Goal: Task Accomplishment & Management: Complete application form

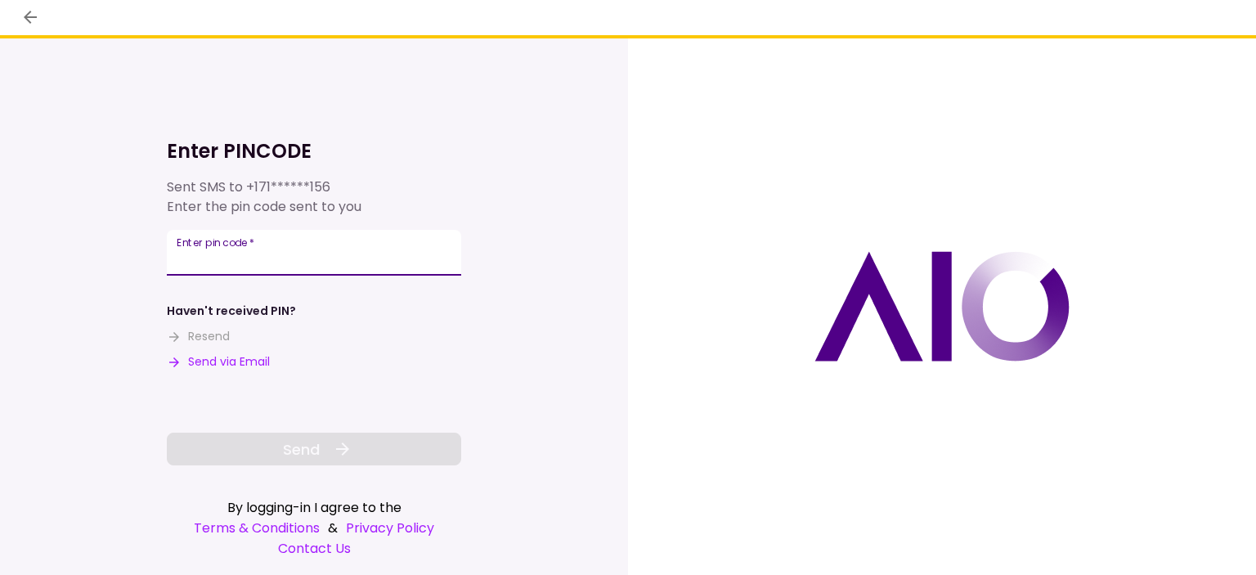
click at [372, 249] on input "Enter pin code   *" at bounding box center [314, 253] width 294 height 46
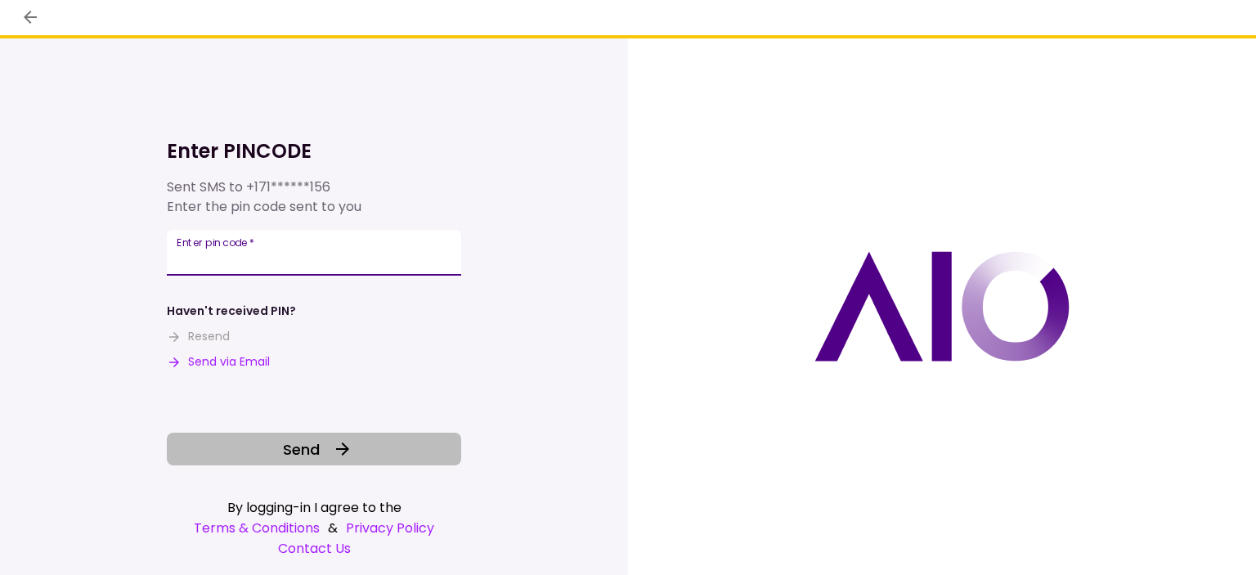
type input "******"
click at [350, 451] on icon at bounding box center [343, 449] width 20 height 20
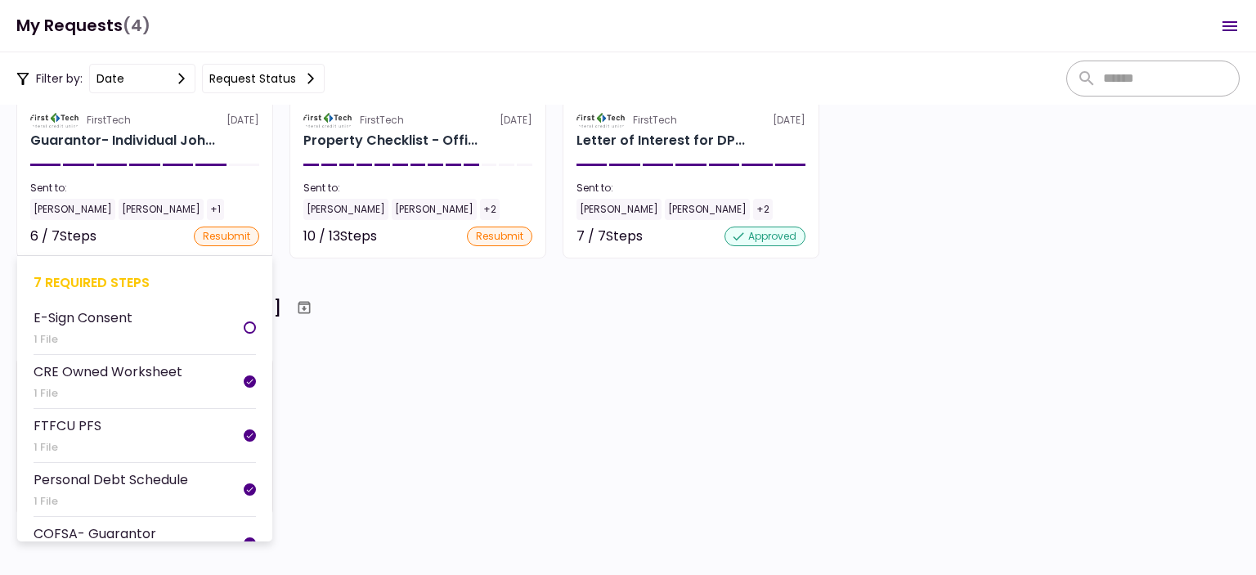
click at [141, 156] on section "FirstTech [DATE] Guarantor- Individual Joh... Sent to: [PERSON_NAME] [PERSON_NA…" at bounding box center [144, 178] width 257 height 159
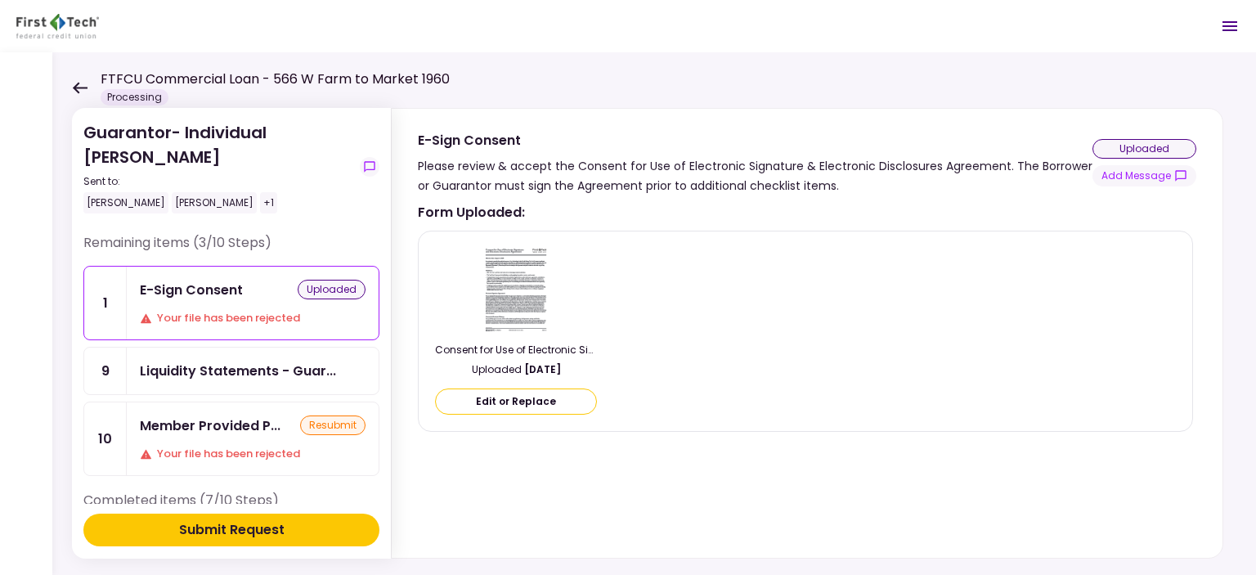
click at [321, 290] on div "uploaded" at bounding box center [332, 290] width 68 height 20
click at [525, 398] on button "Edit or Replace" at bounding box center [516, 402] width 162 height 26
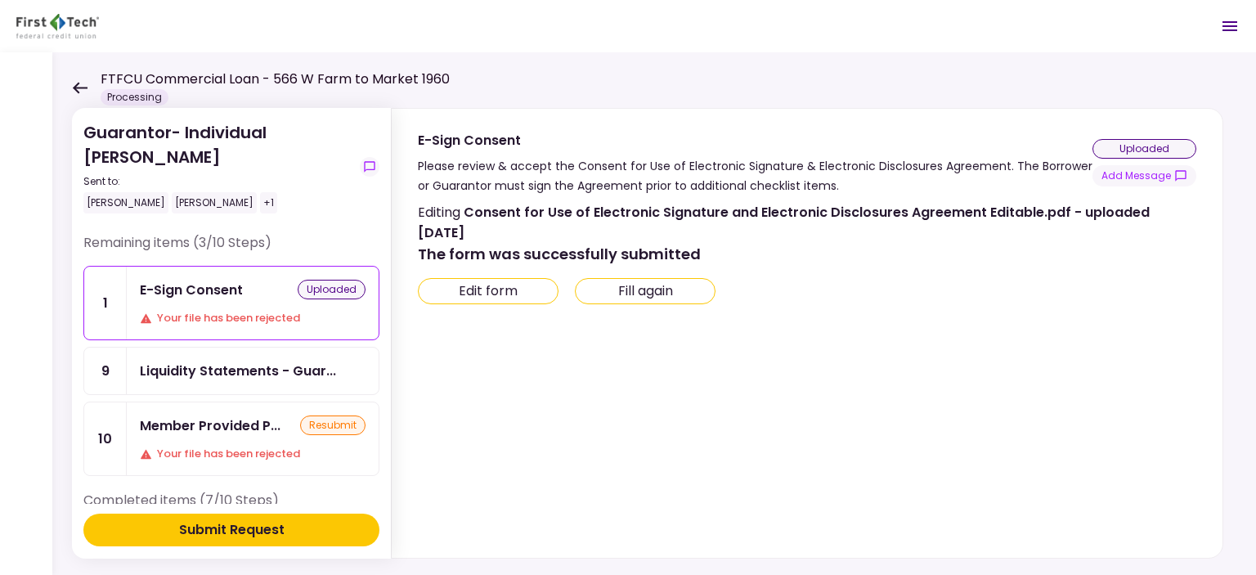
click at [637, 283] on button "Fill again" at bounding box center [645, 291] width 141 height 26
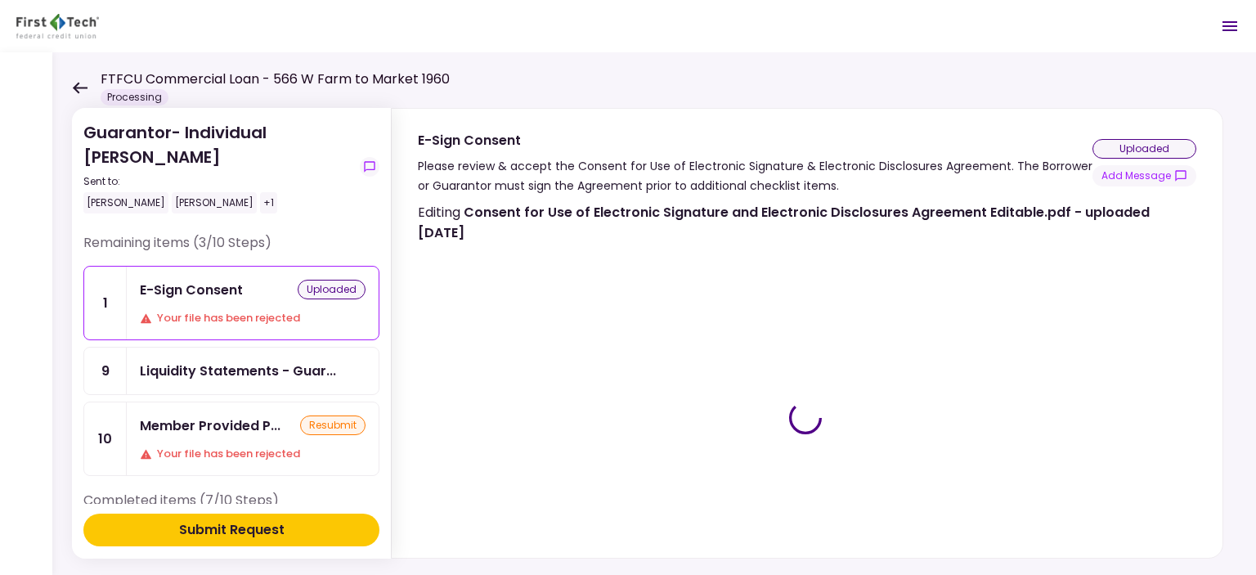
type input "***"
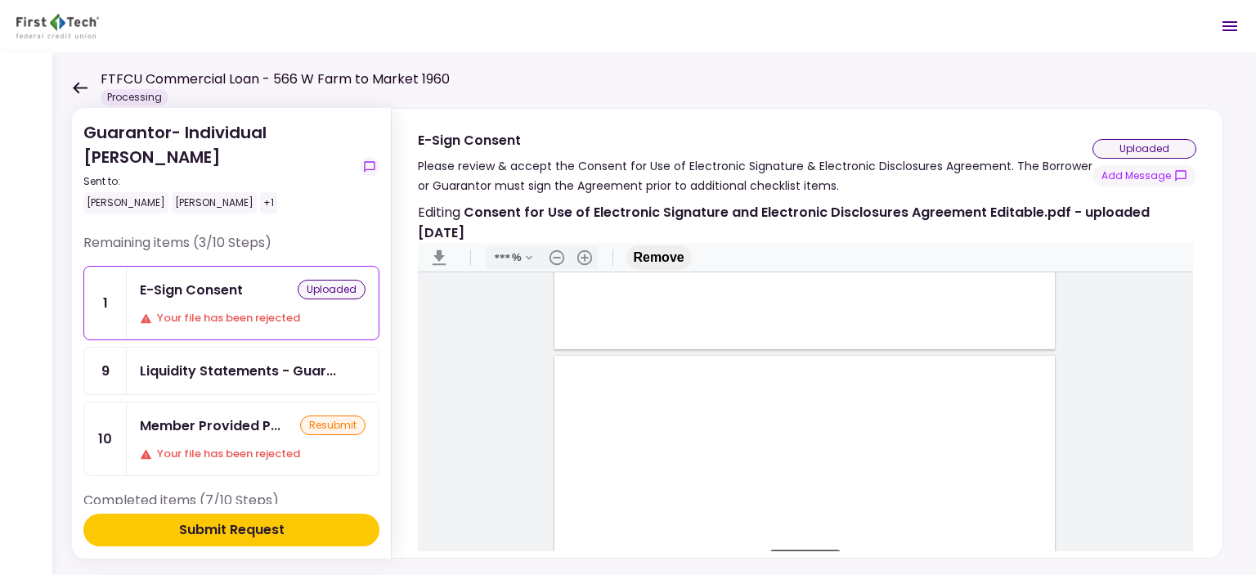
type input "*"
click at [586, 283] on div "Document Content" at bounding box center [590, 284] width 13 height 13
click at [630, 339] on div "Sign here" at bounding box center [643, 343] width 43 height 17
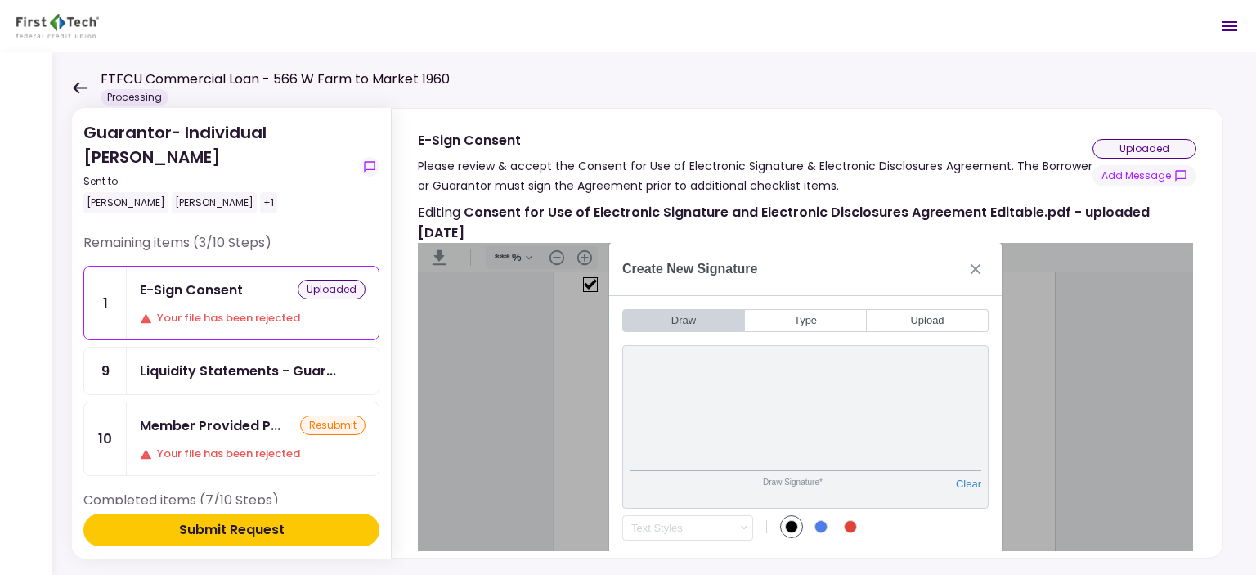
click at [955, 516] on div "Text Styles .cls-1{fill:#abb0c4;} icon - chevron - down No results found. No re…" at bounding box center [805, 524] width 366 height 31
click at [659, 533] on div "Text Styles .cls-1{fill:#abb0c4;} icon - chevron - down No results found. No re…" at bounding box center [687, 527] width 131 height 25
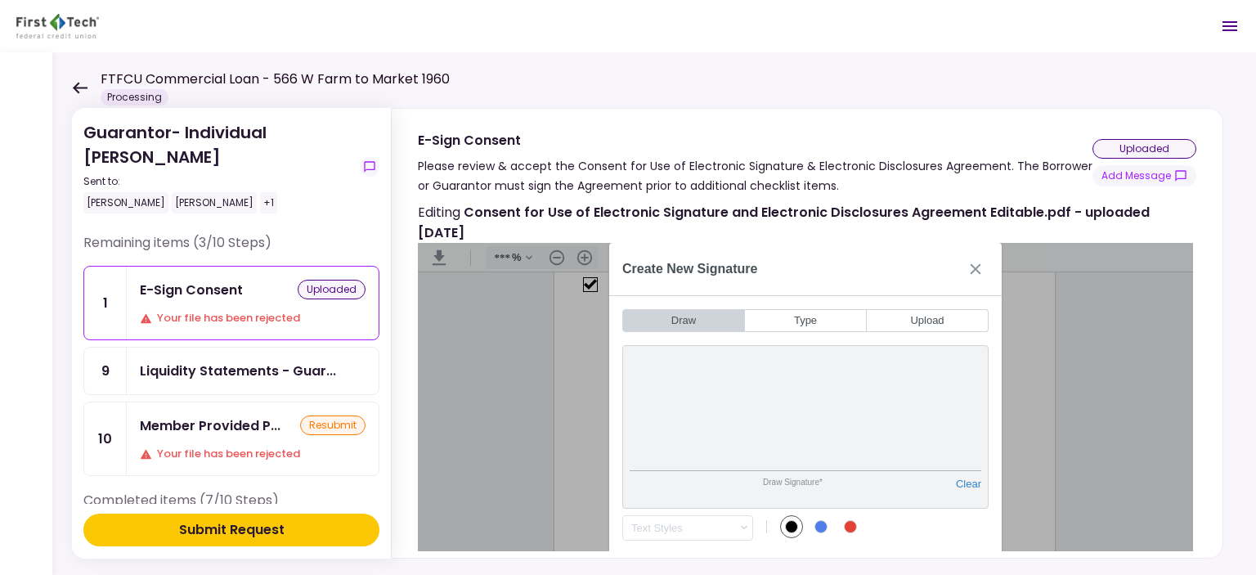
click at [1145, 150] on div "uploaded" at bounding box center [1145, 149] width 104 height 20
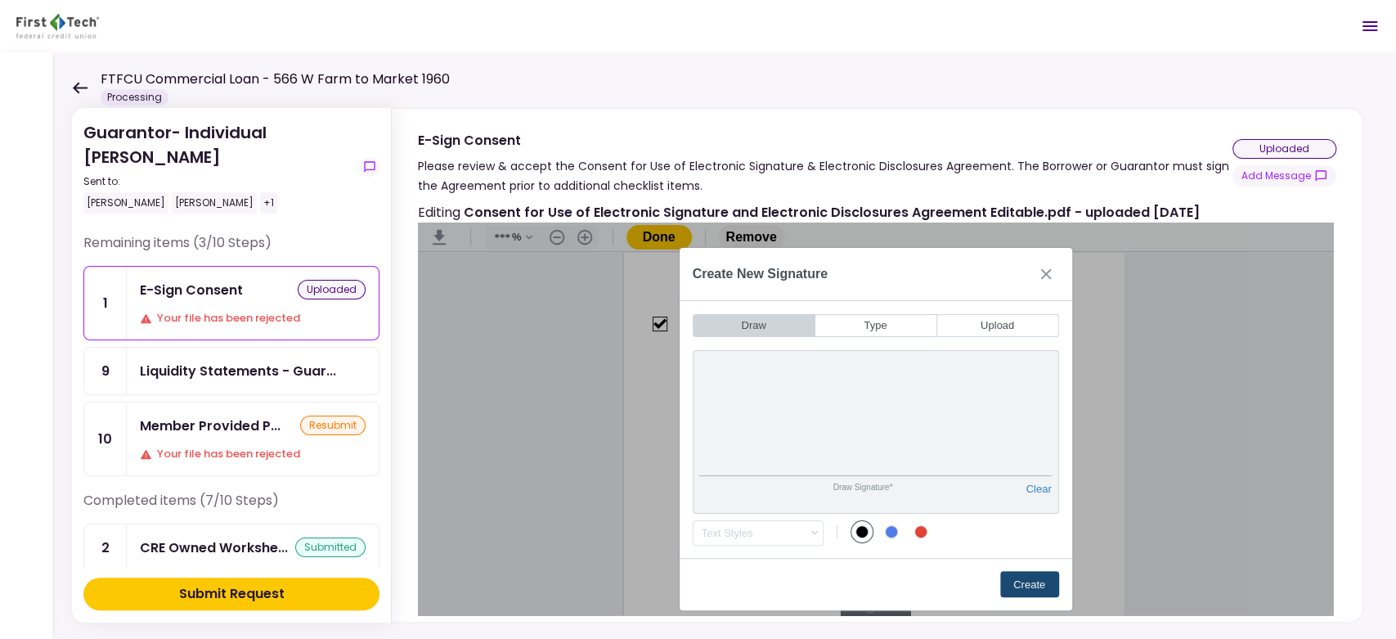
drag, startPoint x: 1217, startPoint y: 0, endPoint x: 1021, endPoint y: 582, distance: 613.8
click at [1021, 574] on button "Create" at bounding box center [1029, 584] width 59 height 26
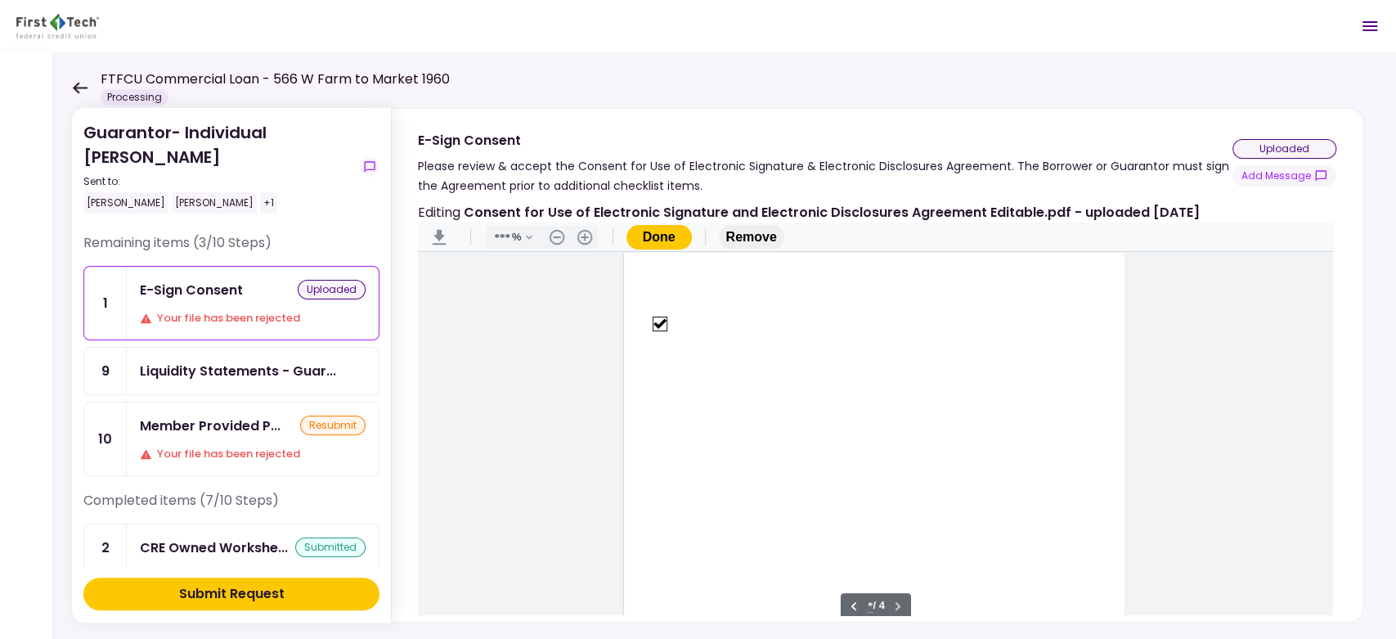
scroll to position [2231, 0]
click at [646, 236] on button "Done" at bounding box center [659, 237] width 65 height 25
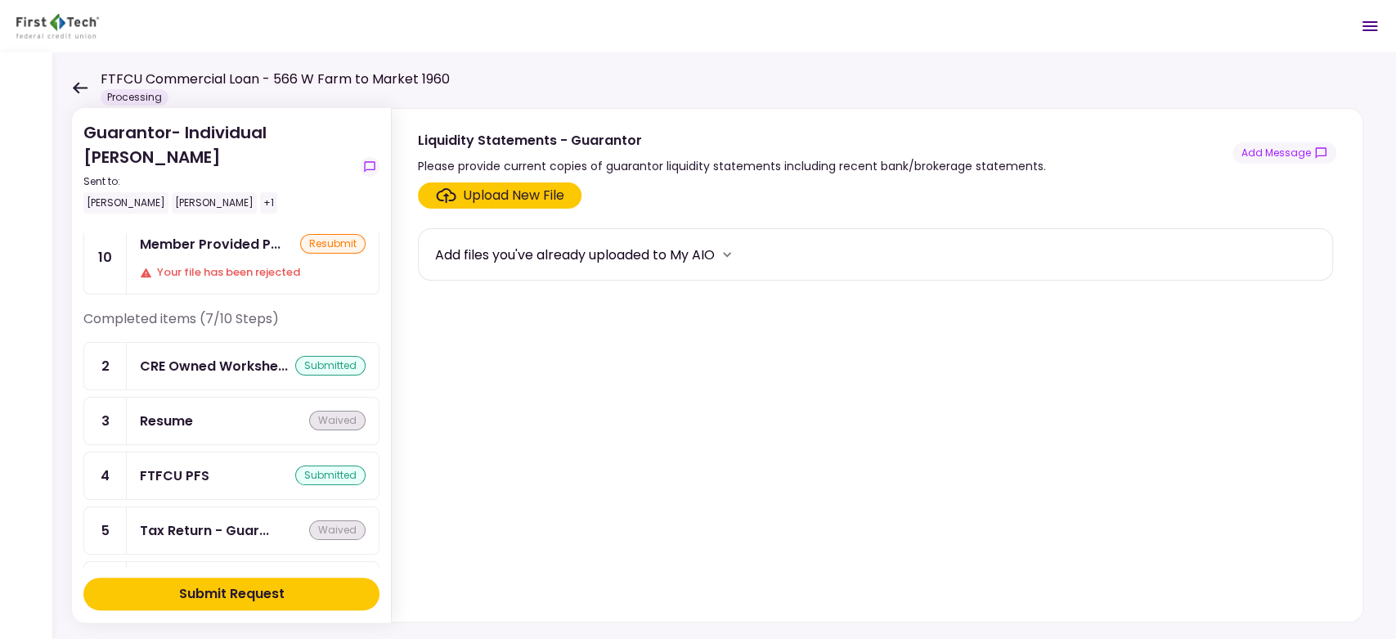
scroll to position [335, 0]
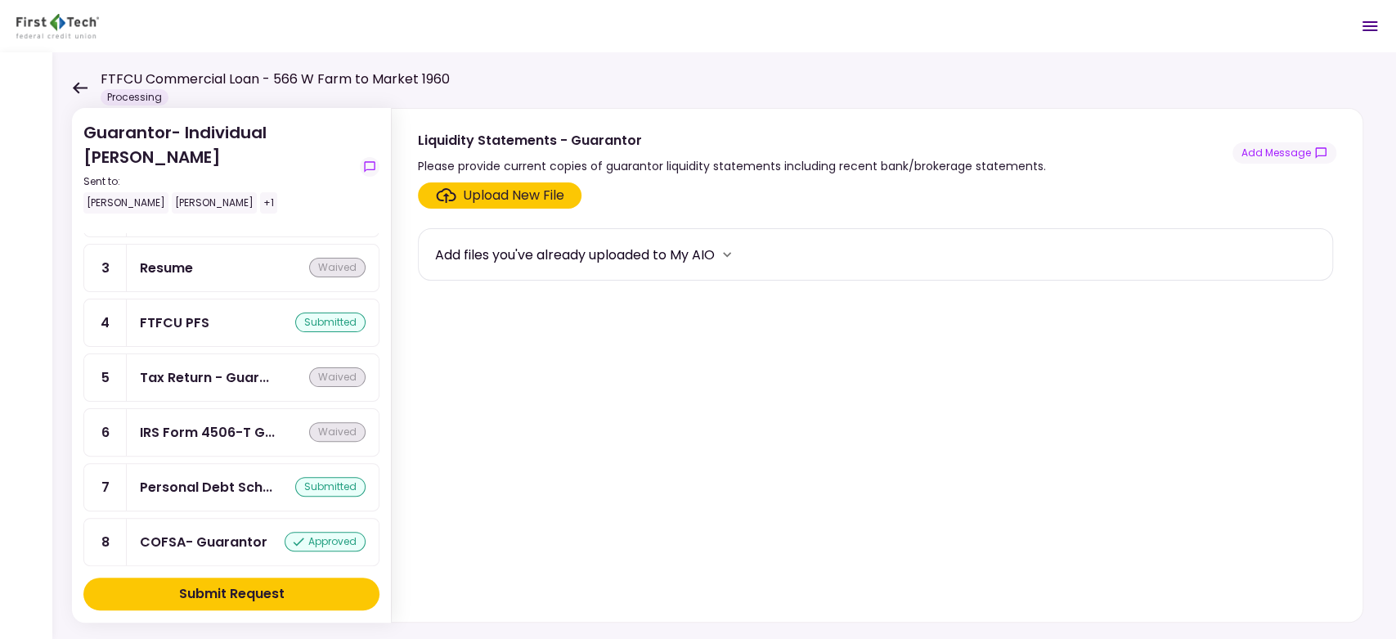
click at [267, 574] on div "Submit Request" at bounding box center [232, 594] width 106 height 20
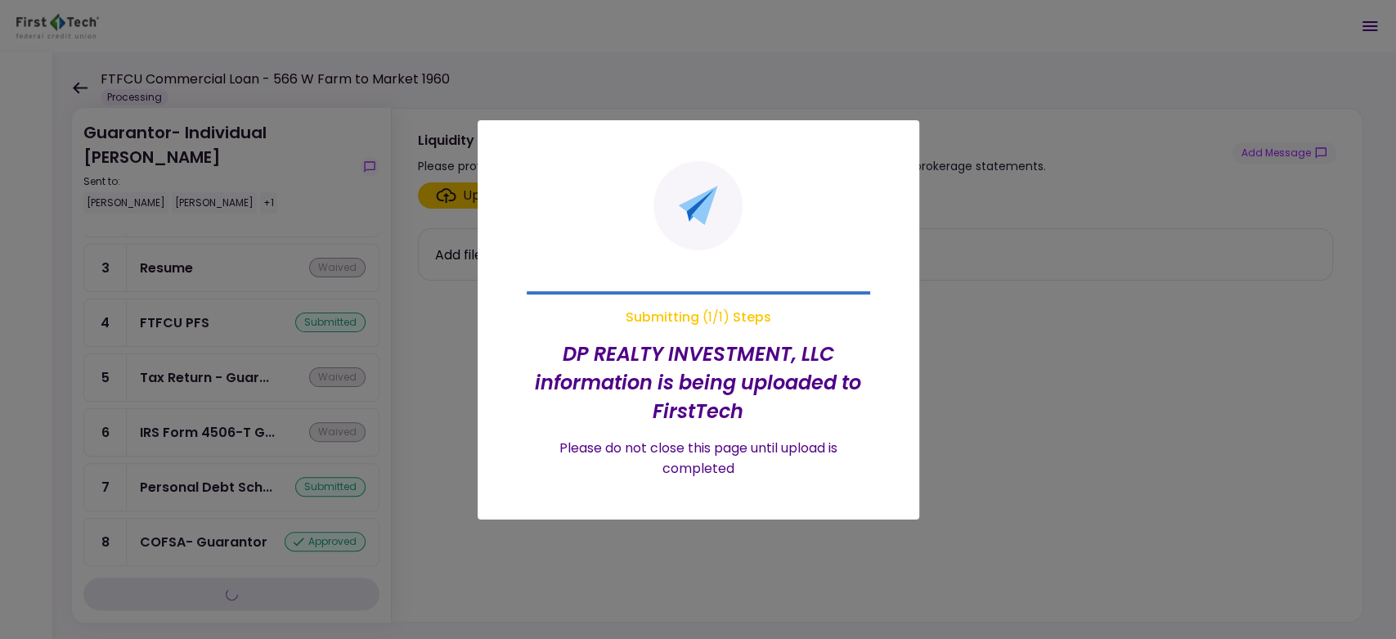
scroll to position [309, 0]
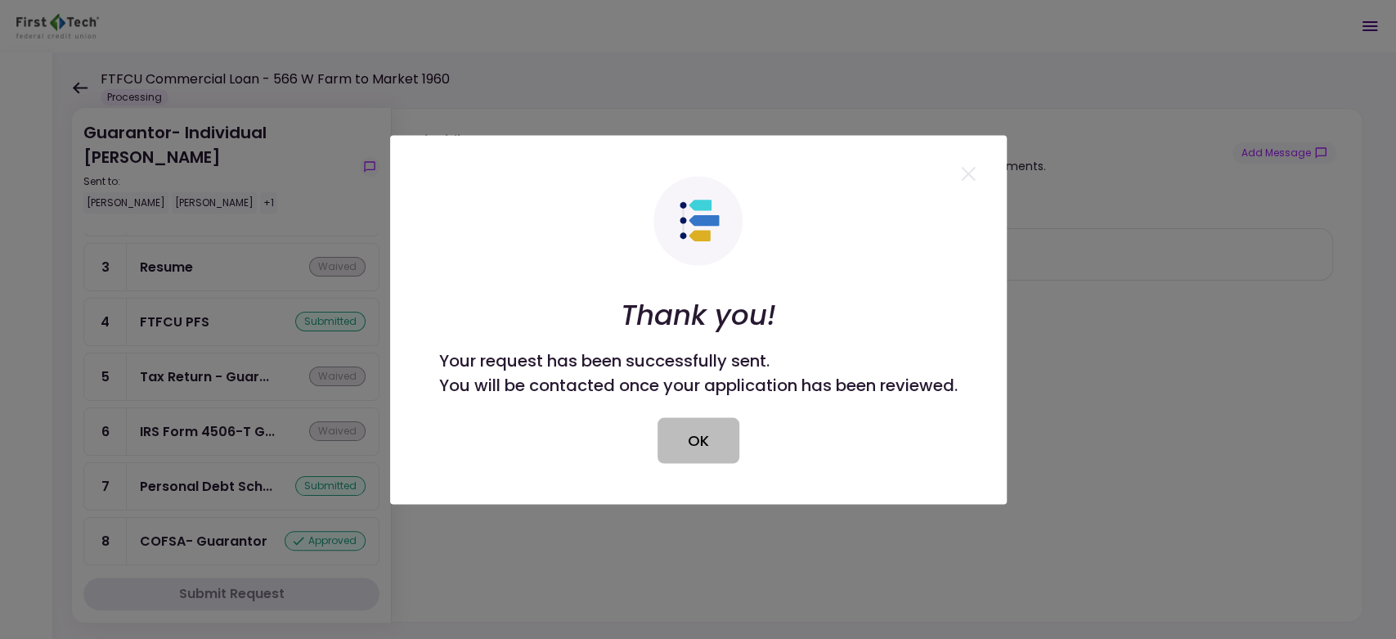
click at [707, 454] on button "OK" at bounding box center [699, 440] width 82 height 46
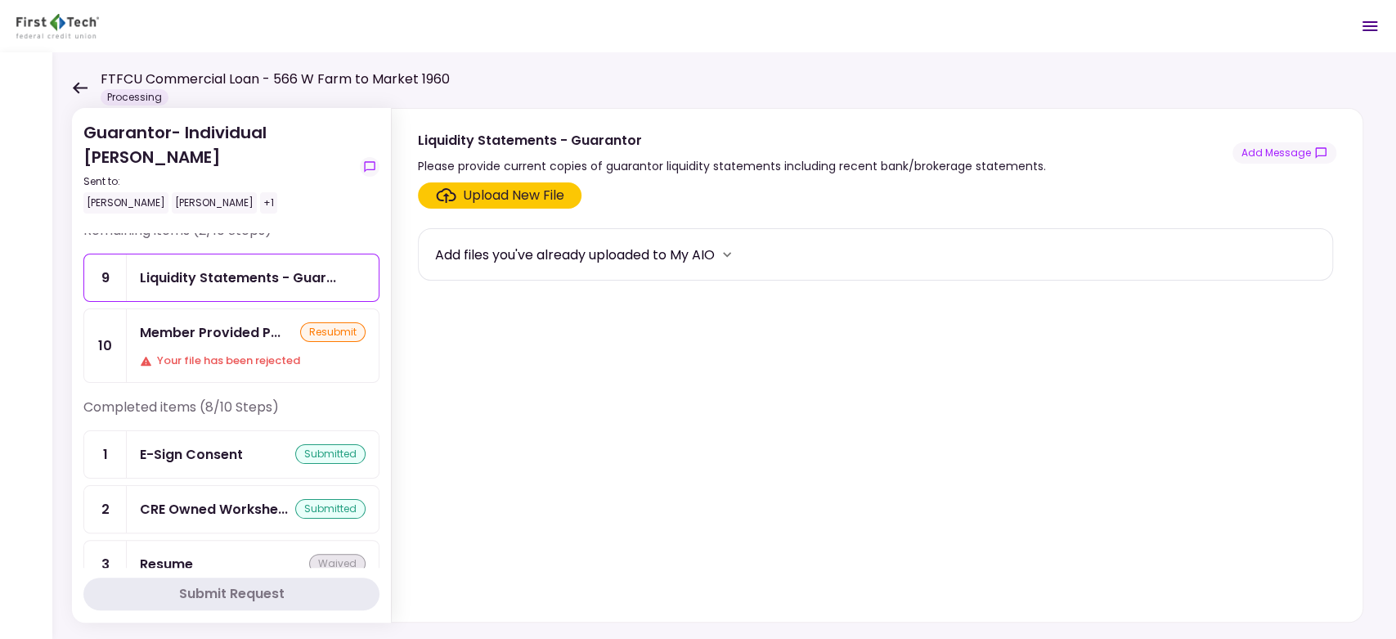
scroll to position [0, 0]
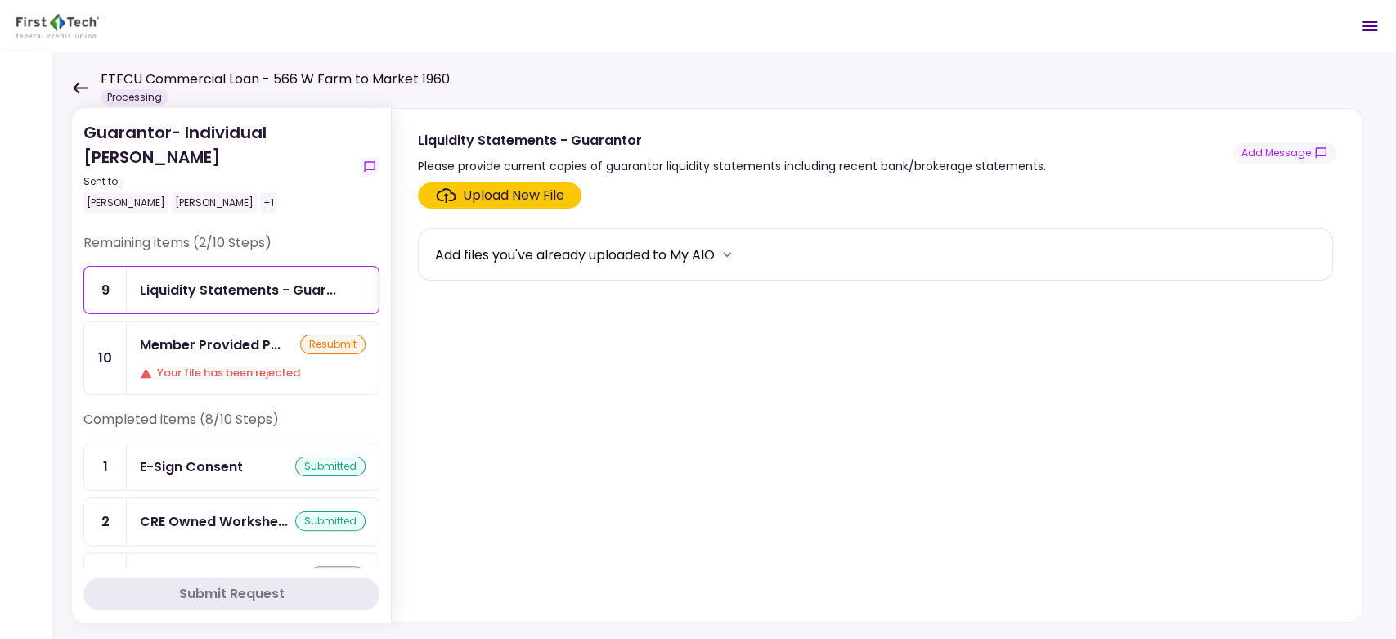
click at [75, 91] on icon at bounding box center [80, 88] width 16 height 12
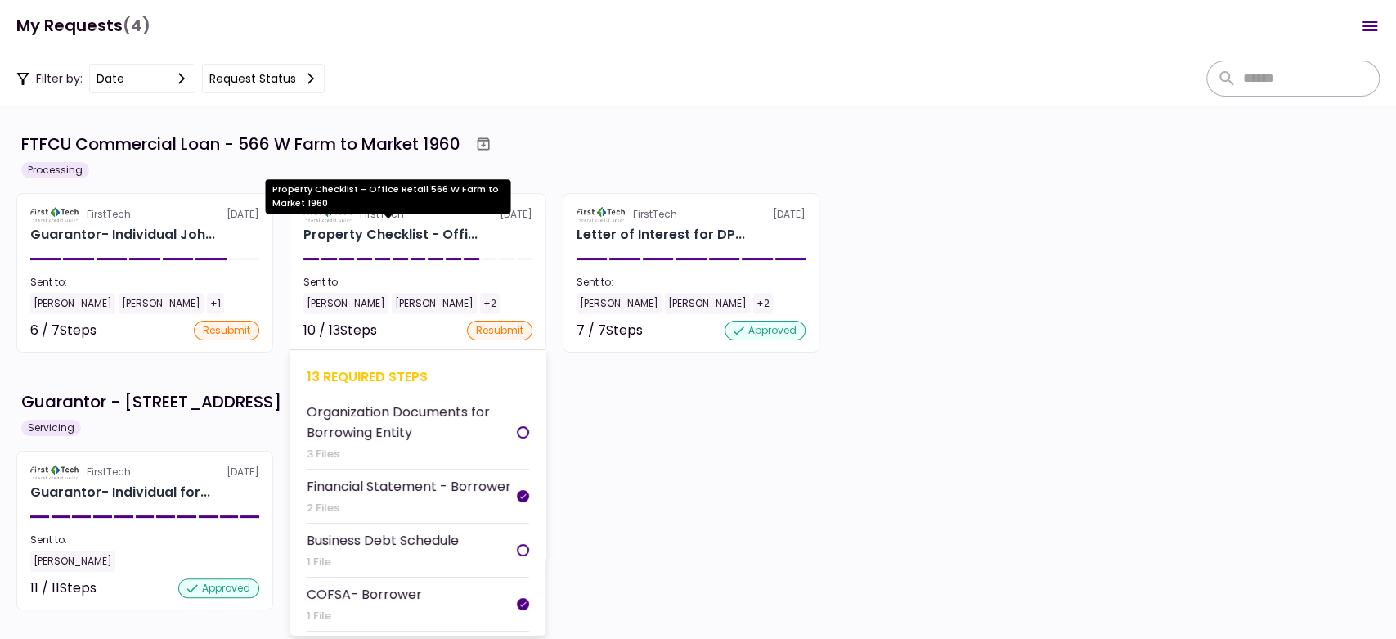
click at [407, 243] on div "Property Checklist - Offi..." at bounding box center [390, 235] width 174 height 20
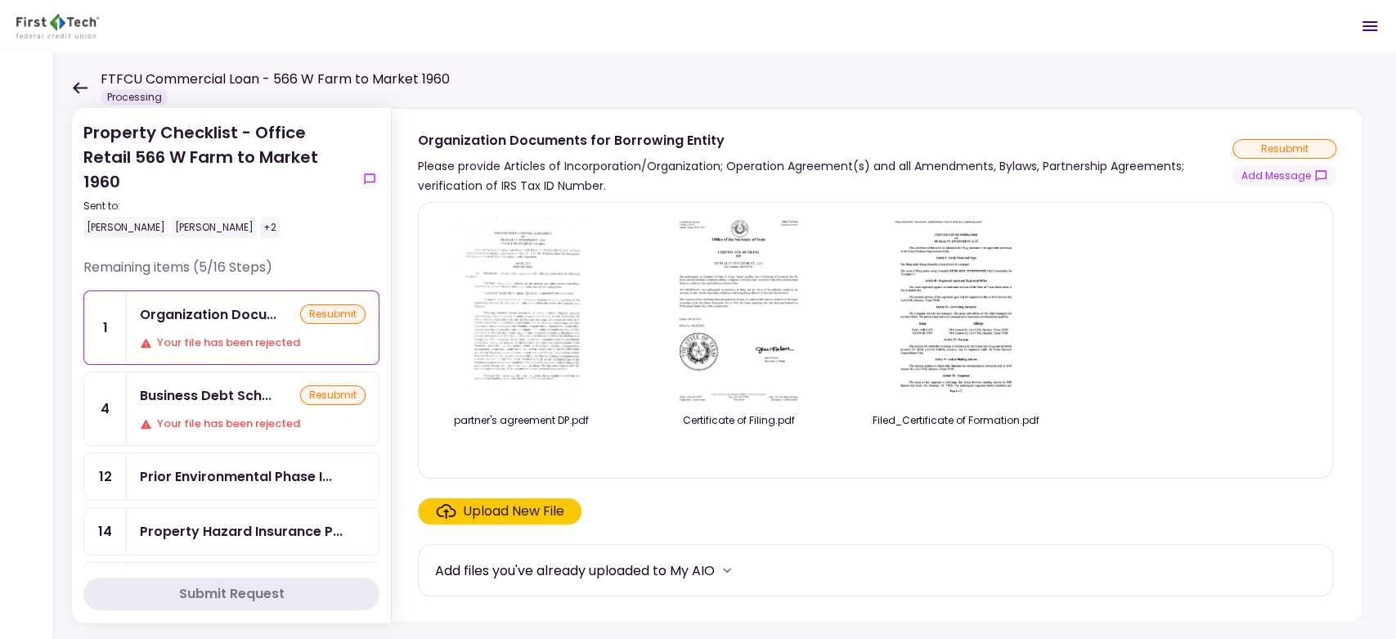
click at [504, 293] on img at bounding box center [520, 309] width 143 height 187
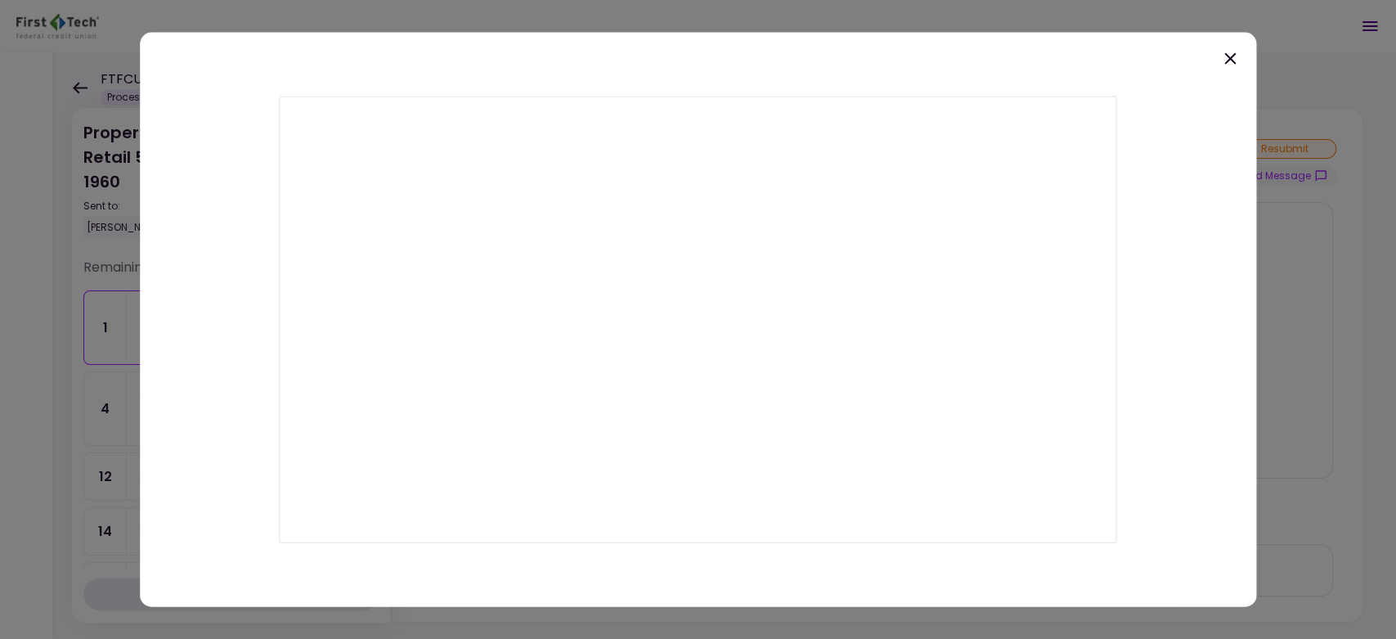
click at [1234, 55] on icon at bounding box center [1230, 58] width 20 height 20
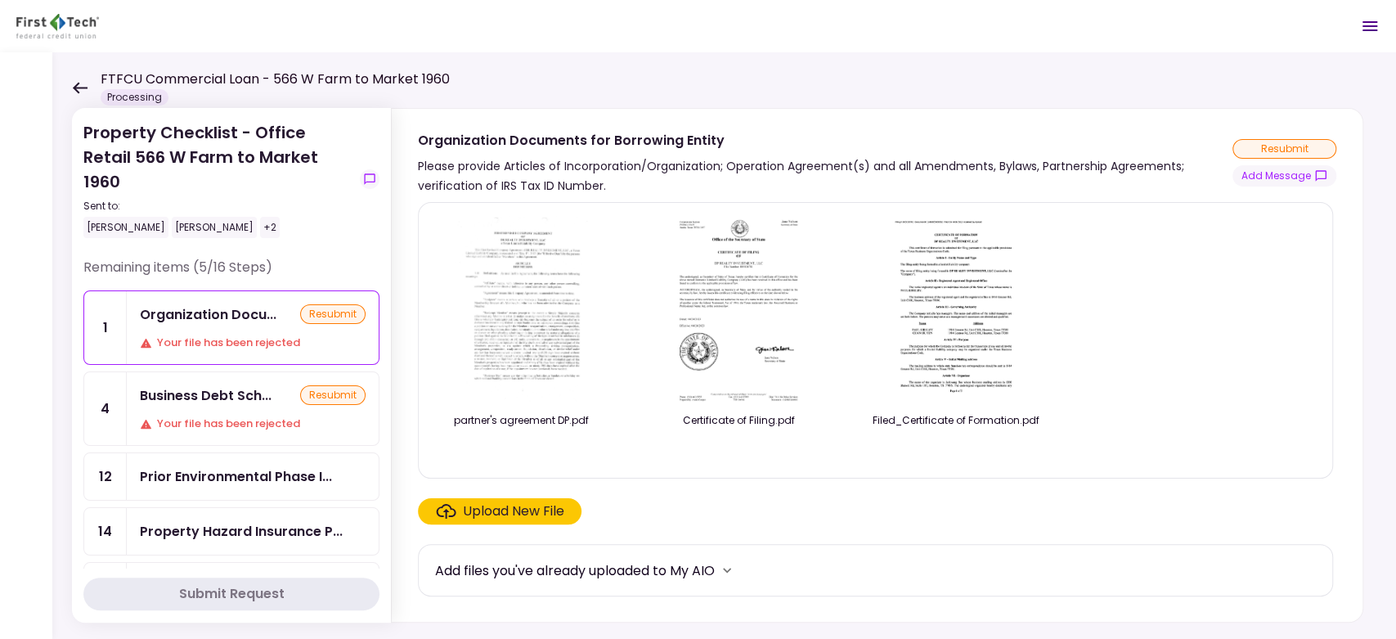
click at [528, 305] on img at bounding box center [520, 309] width 143 height 187
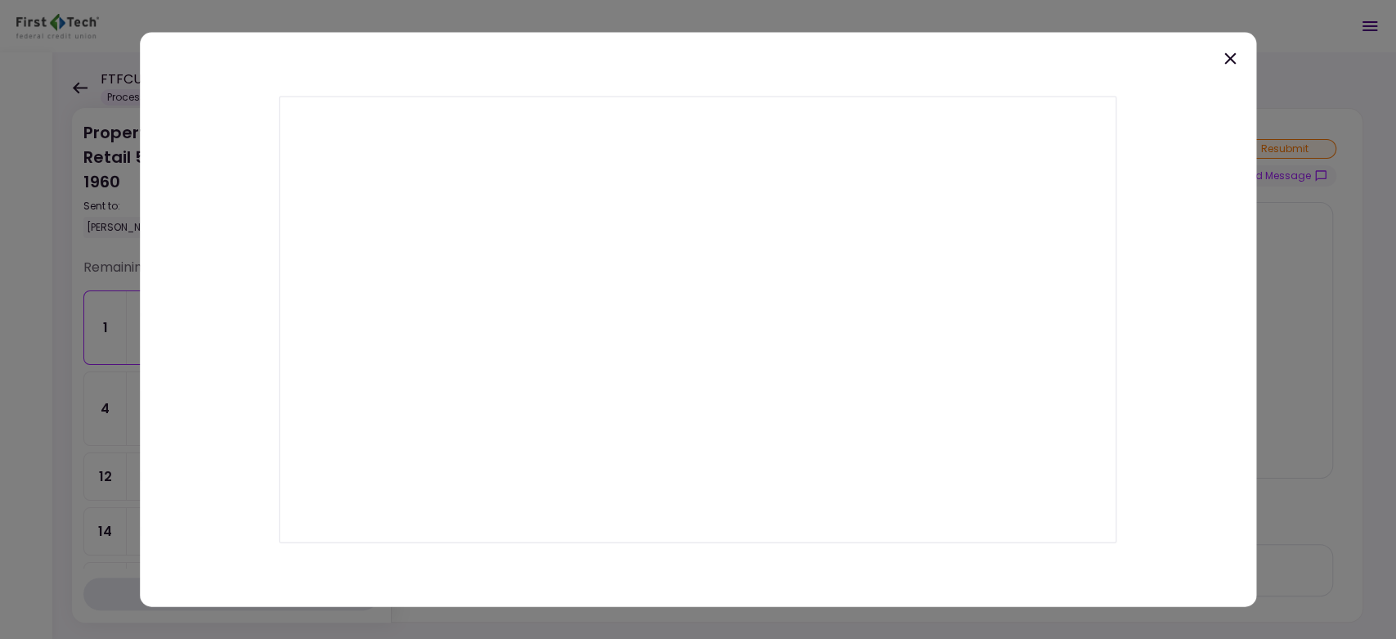
click at [1227, 58] on icon at bounding box center [1230, 58] width 20 height 20
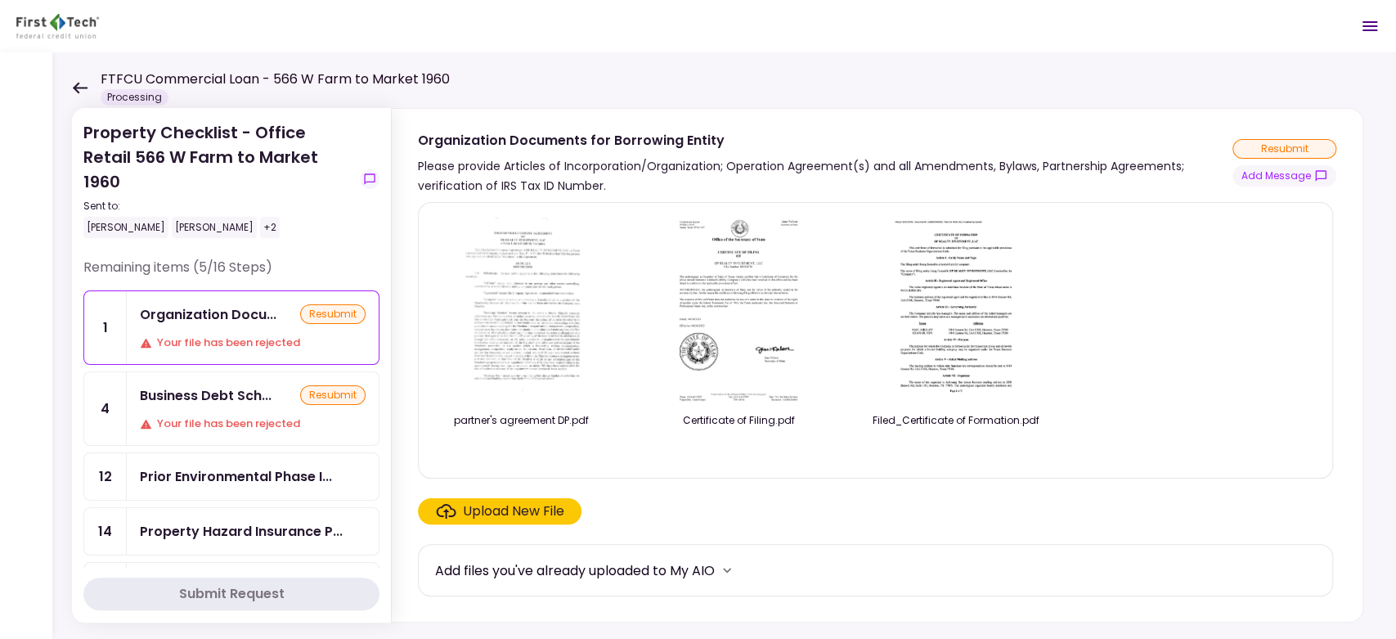
click at [538, 506] on div "Upload New File" at bounding box center [513, 511] width 101 height 20
click at [0, 0] on input "Upload New File" at bounding box center [0, 0] width 0 height 0
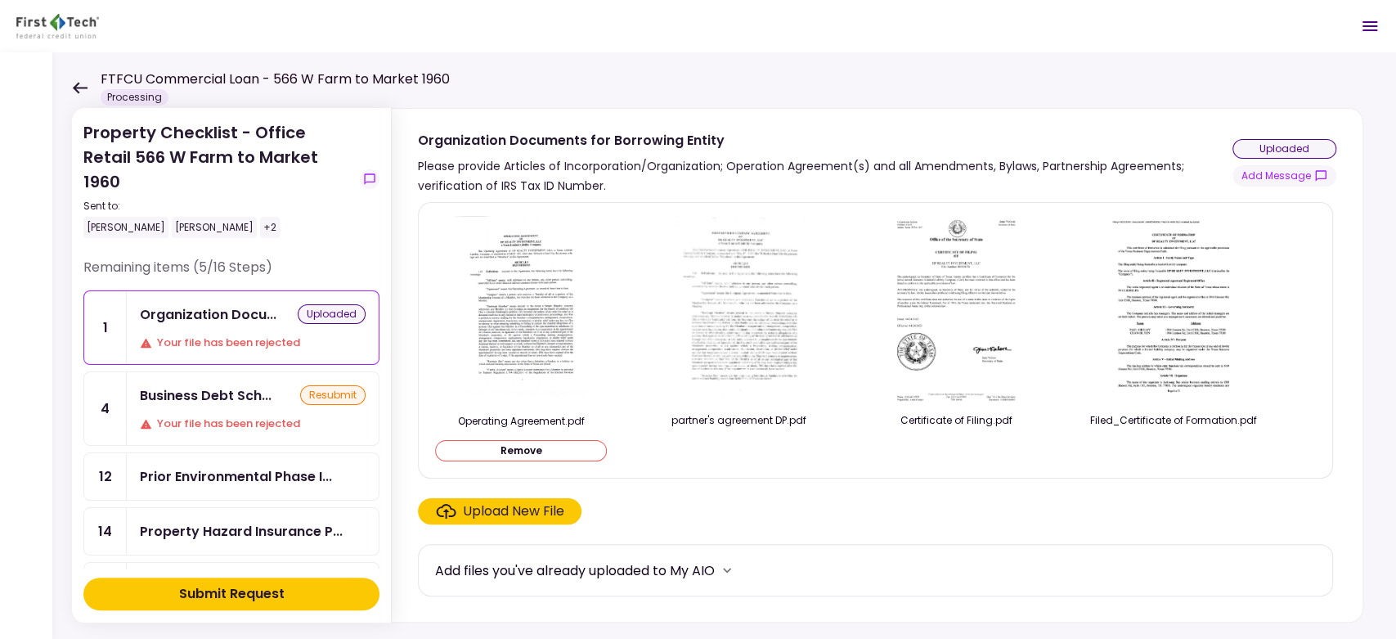
click at [753, 310] on img at bounding box center [738, 309] width 143 height 187
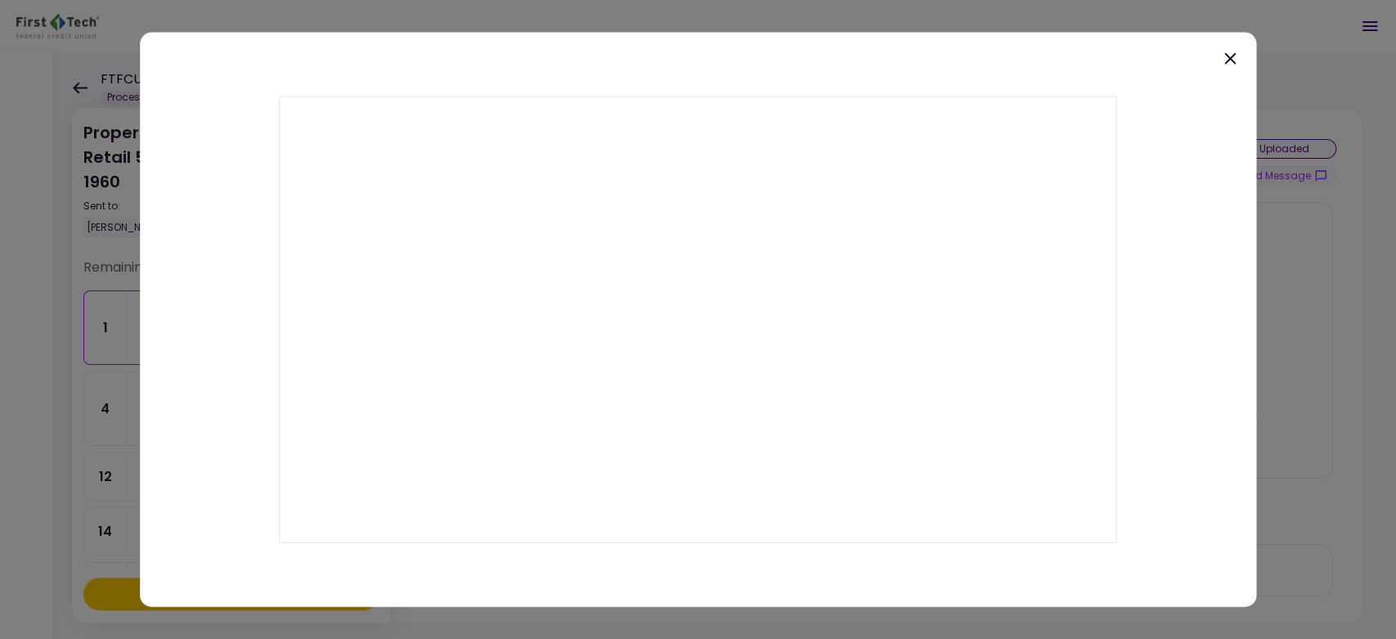
click at [1232, 61] on icon at bounding box center [1229, 57] width 11 height 11
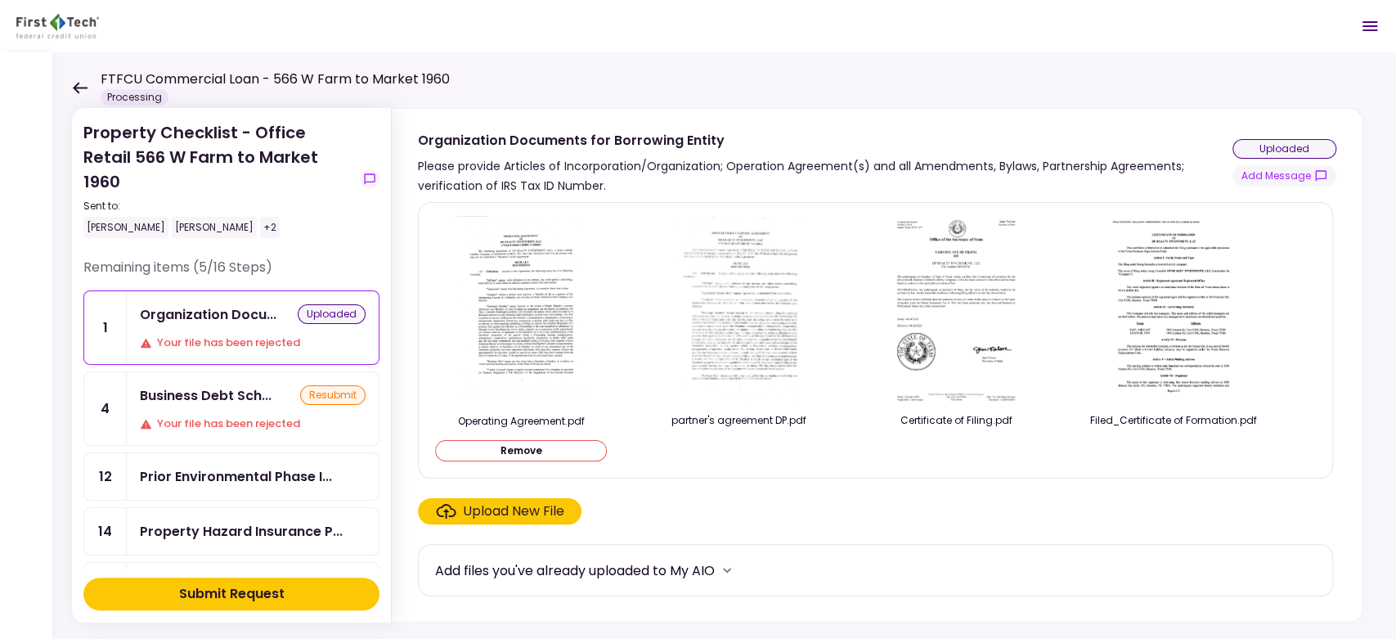
drag, startPoint x: 757, startPoint y: 315, endPoint x: 1107, endPoint y: 511, distance: 400.6
click at [1113, 518] on div "Upload New File" at bounding box center [875, 511] width 915 height 26
click at [707, 334] on img at bounding box center [738, 309] width 143 height 187
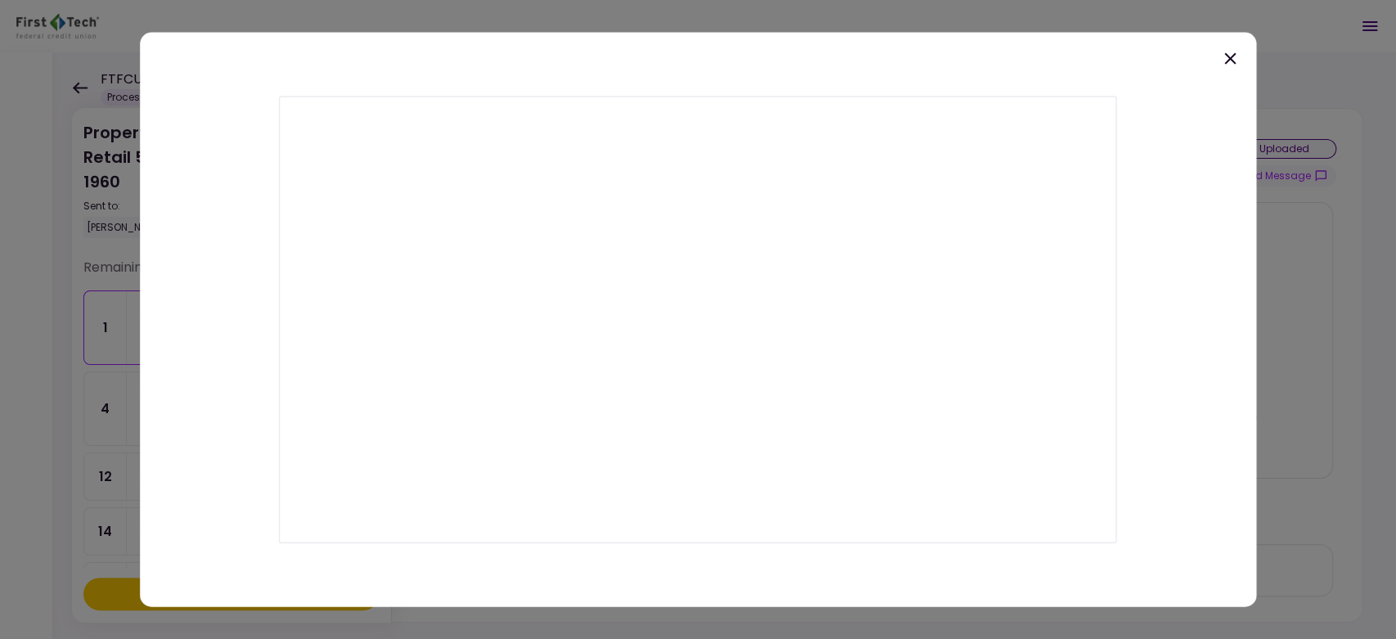
click at [1229, 63] on icon at bounding box center [1230, 58] width 20 height 20
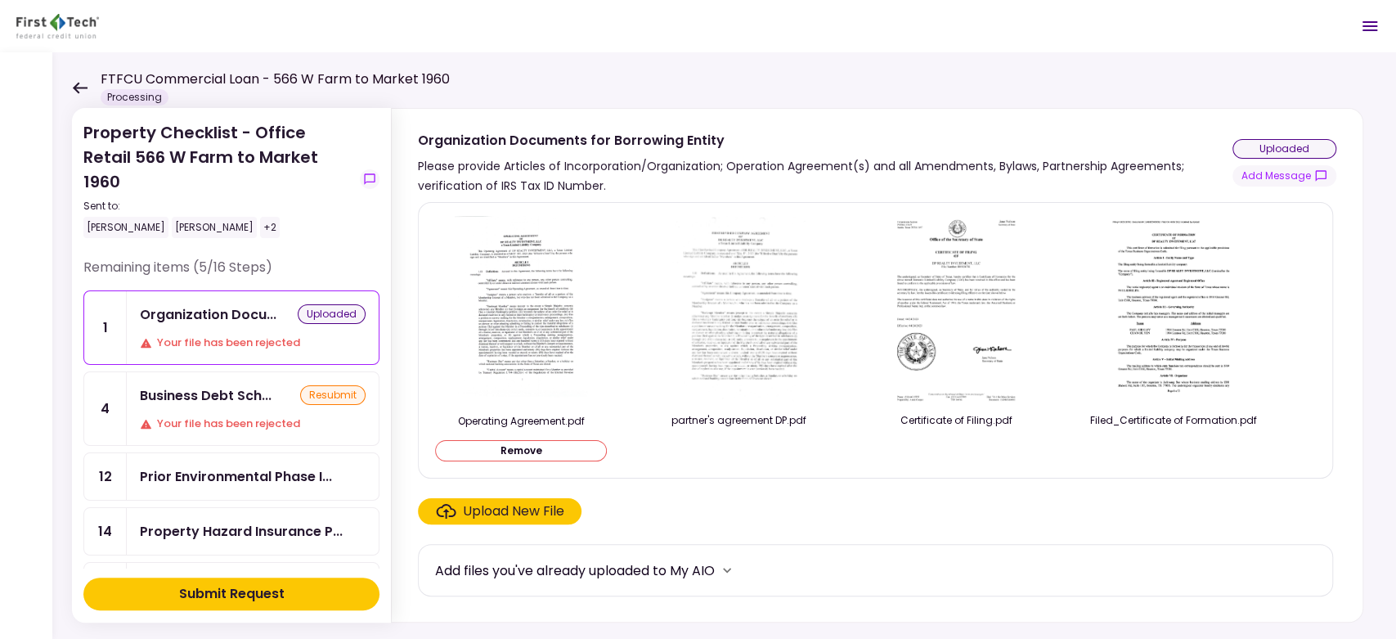
click at [971, 285] on img at bounding box center [956, 309] width 146 height 187
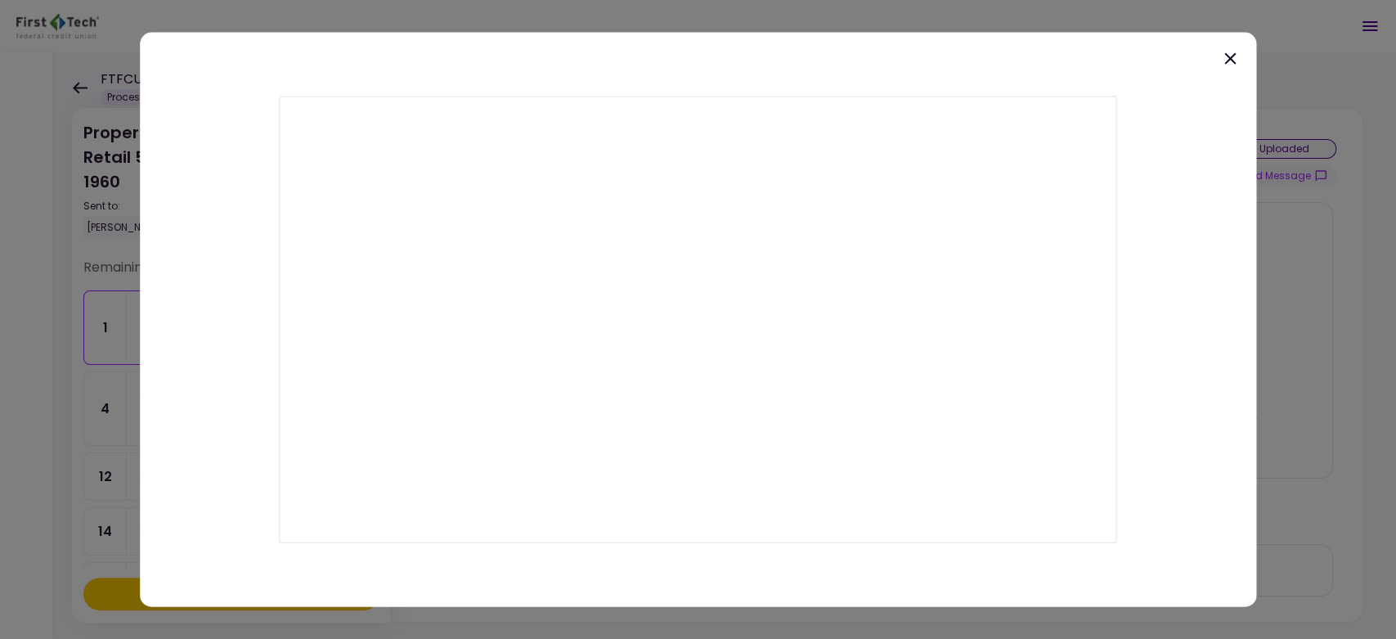
click at [1230, 60] on icon at bounding box center [1230, 58] width 20 height 20
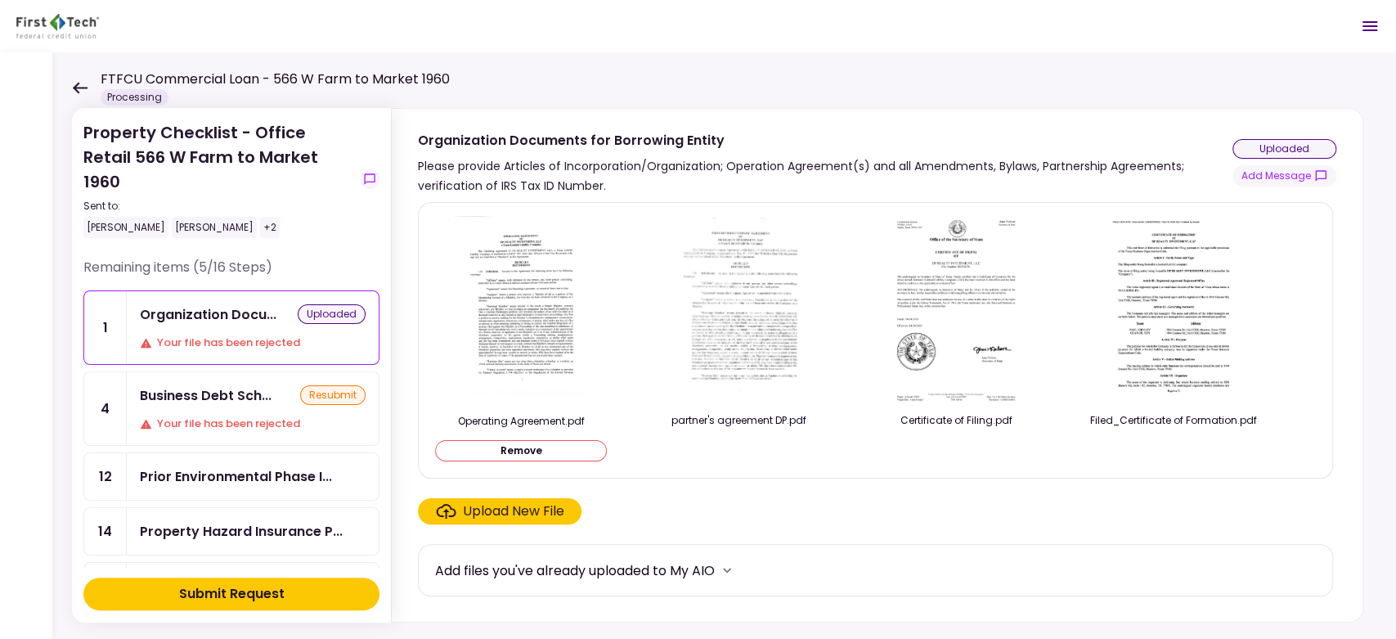
click at [1188, 321] on img at bounding box center [1174, 309] width 146 height 187
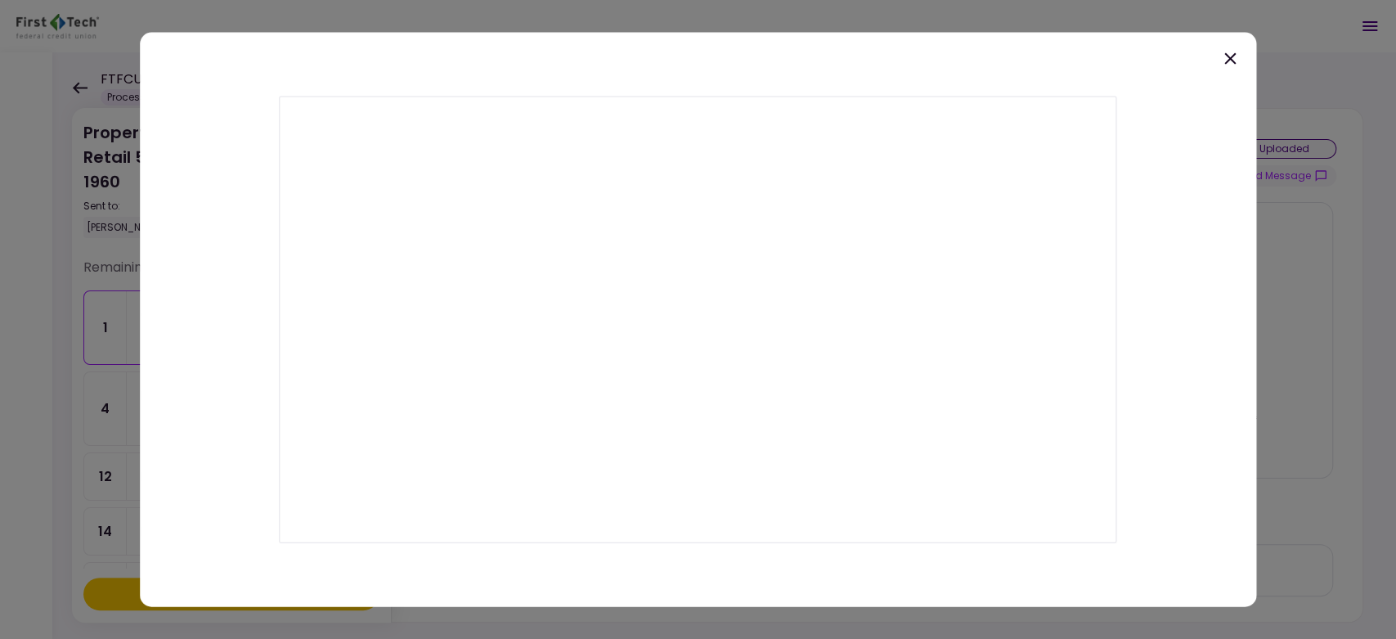
click at [1229, 63] on icon at bounding box center [1230, 58] width 20 height 20
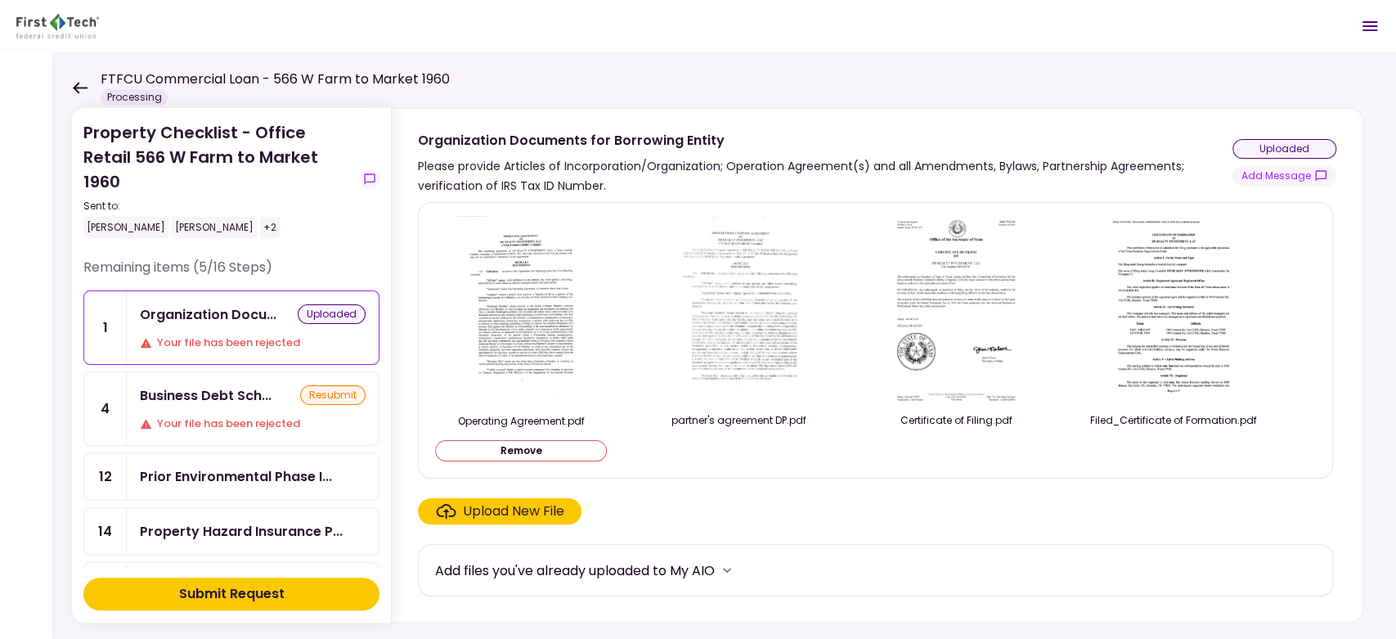
click at [297, 574] on button "Submit Request" at bounding box center [231, 593] width 296 height 33
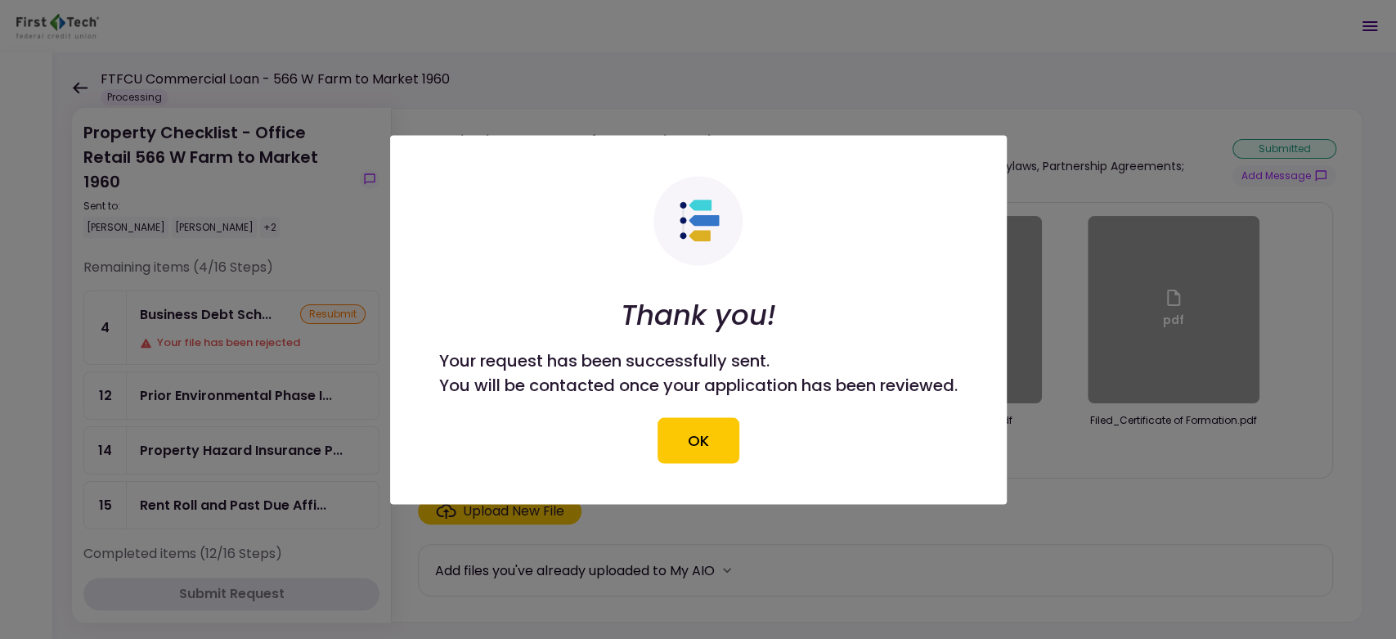
click at [691, 450] on button "OK" at bounding box center [699, 440] width 82 height 46
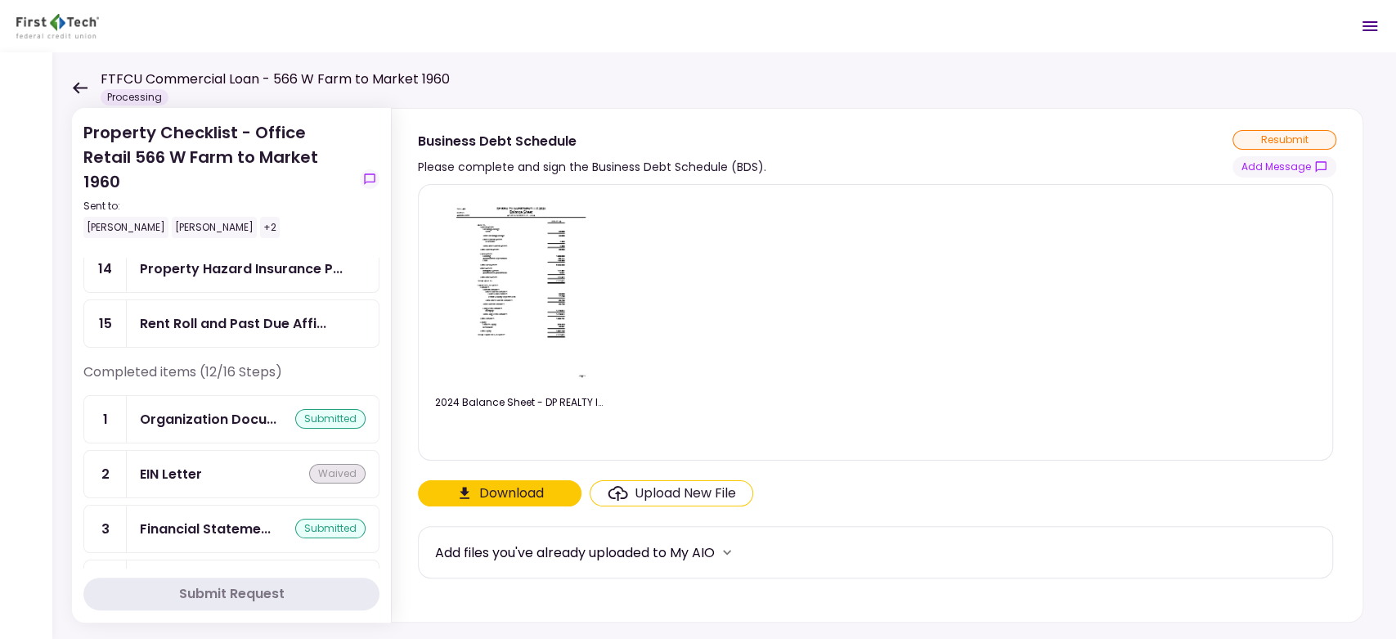
scroll to position [363, 0]
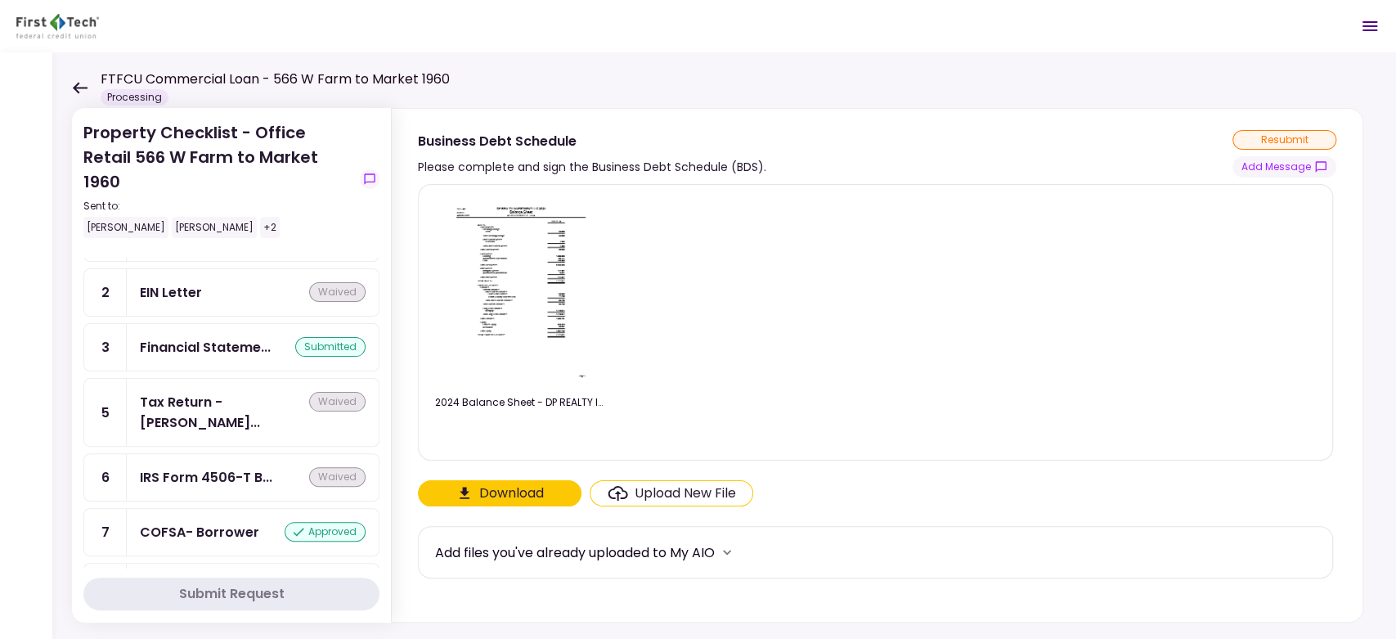
click at [76, 74] on div "FTFCU Commercial Loan - 566 W Farm to Market 1960 Processing" at bounding box center [261, 88] width 378 height 36
click at [76, 96] on div "FTFCU Commercial Loan - 566 W Farm to Market 1960 Processing" at bounding box center [261, 88] width 378 height 36
click at [77, 90] on icon at bounding box center [80, 87] width 15 height 11
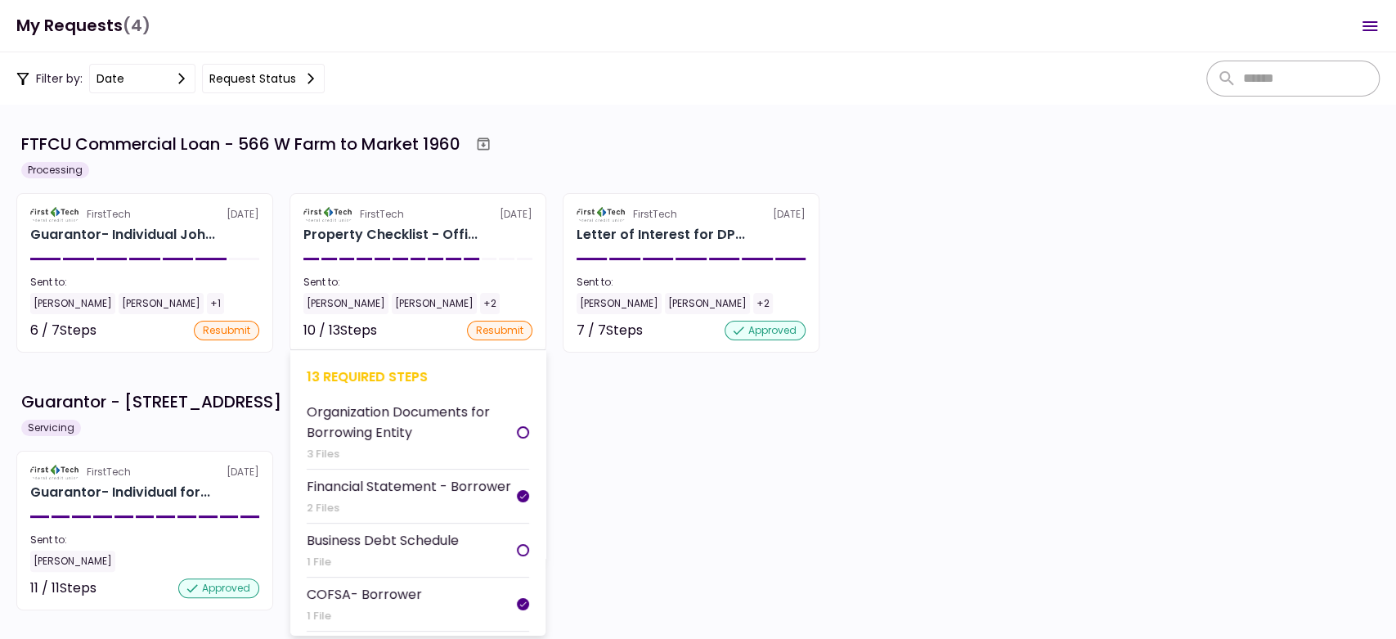
click at [393, 267] on section "FirstTech [DATE] Property Checklist - Offi... Sent to: [PERSON_NAME] [PERSON_NA…" at bounding box center [418, 272] width 257 height 159
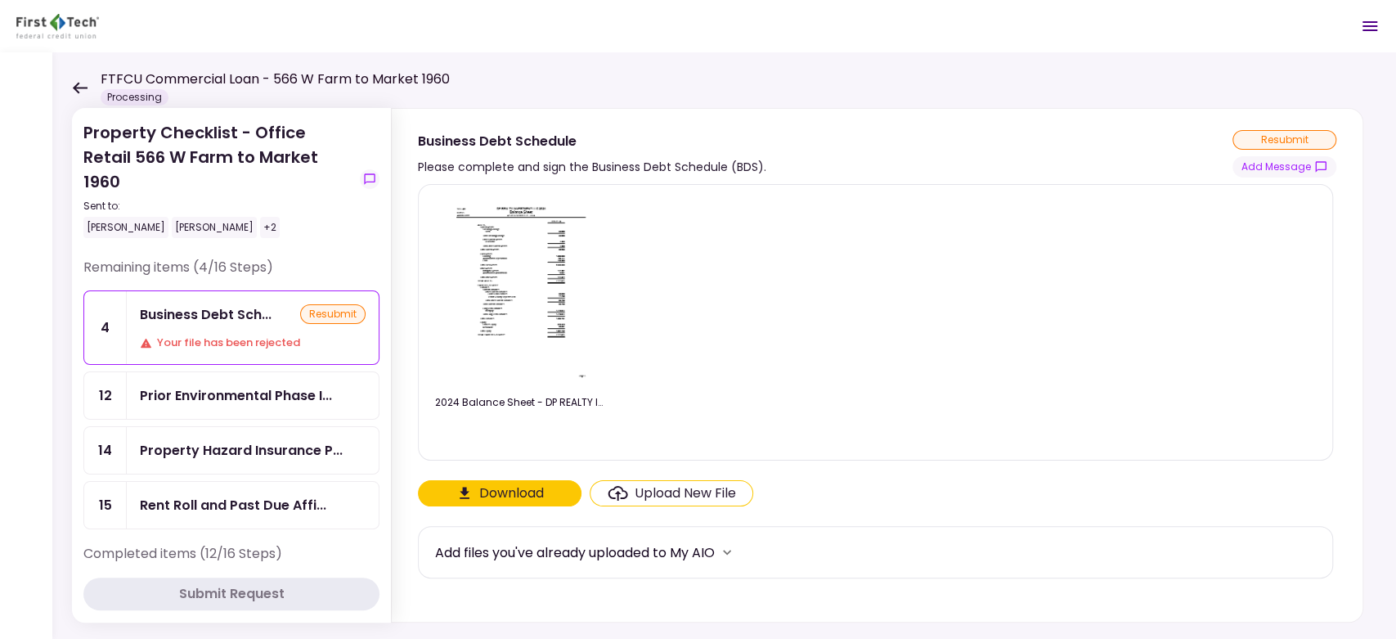
click at [79, 92] on icon at bounding box center [80, 87] width 15 height 11
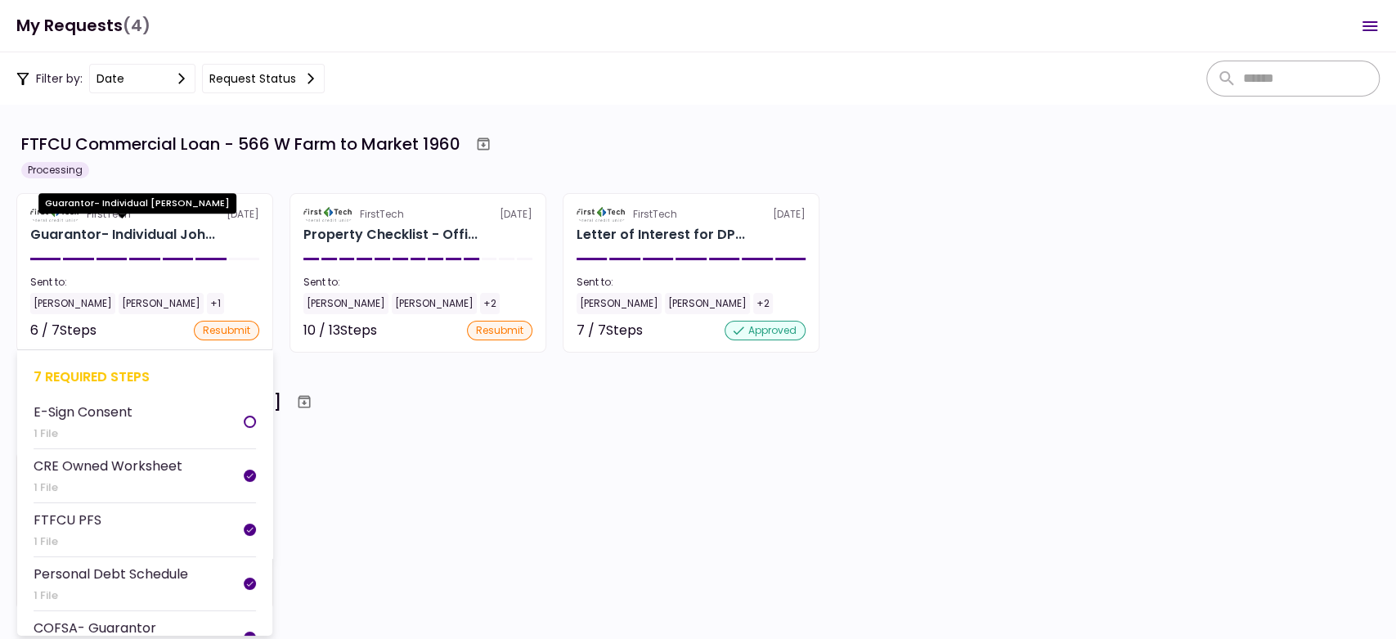
click at [124, 241] on div "Guarantor- Individual Joh..." at bounding box center [122, 235] width 185 height 20
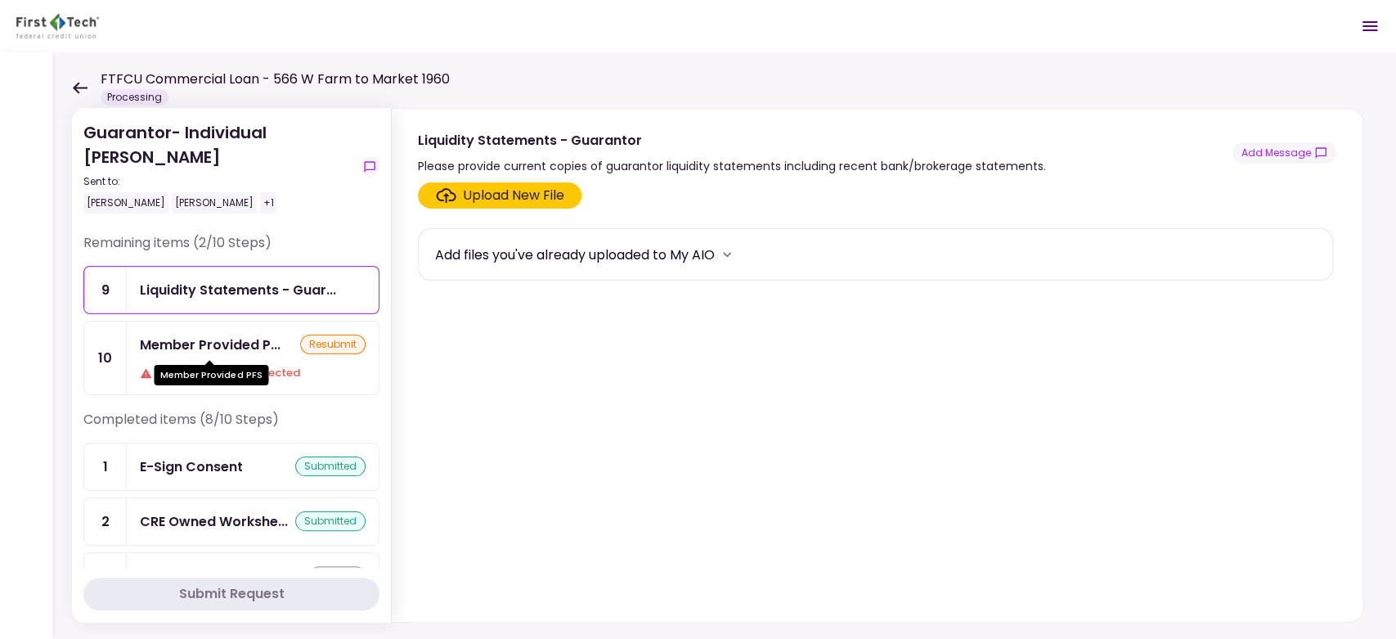
click at [220, 354] on div "Member Provided PFS" at bounding box center [211, 369] width 115 height 32
